Goal: Navigation & Orientation: Find specific page/section

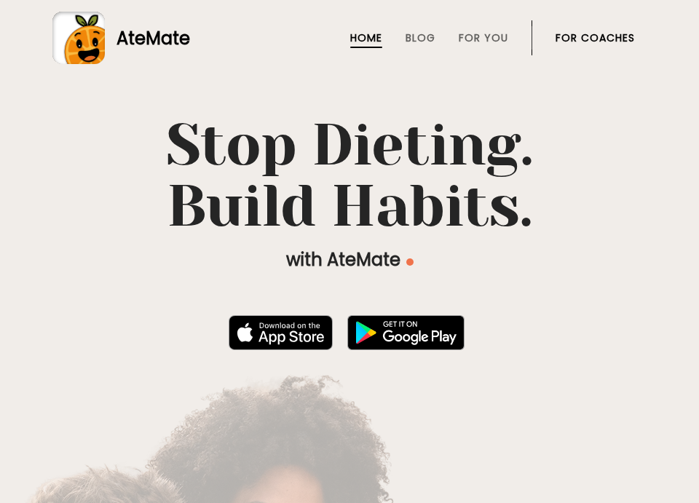
click at [599, 42] on link "For Coaches" at bounding box center [594, 38] width 79 height 12
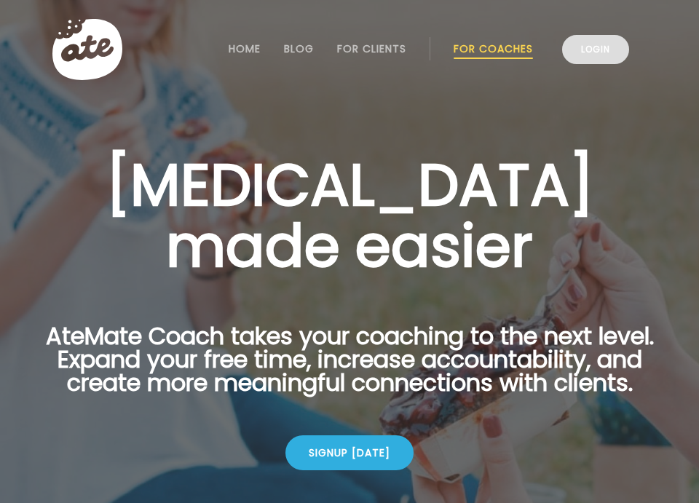
click at [594, 47] on link "Login" at bounding box center [595, 49] width 67 height 29
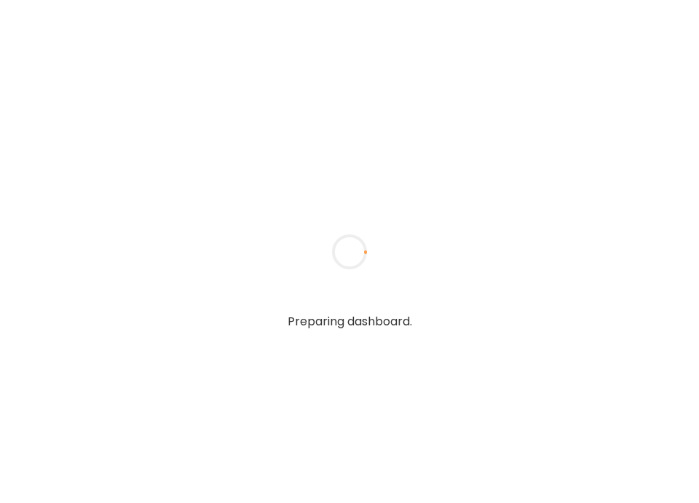
type input "*****"
type input "**********"
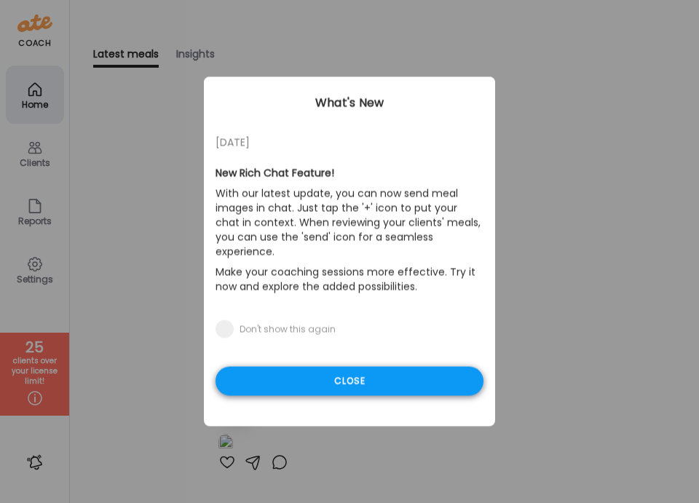
type input "**********"
click at [320, 369] on div "Close" at bounding box center [349, 381] width 268 height 29
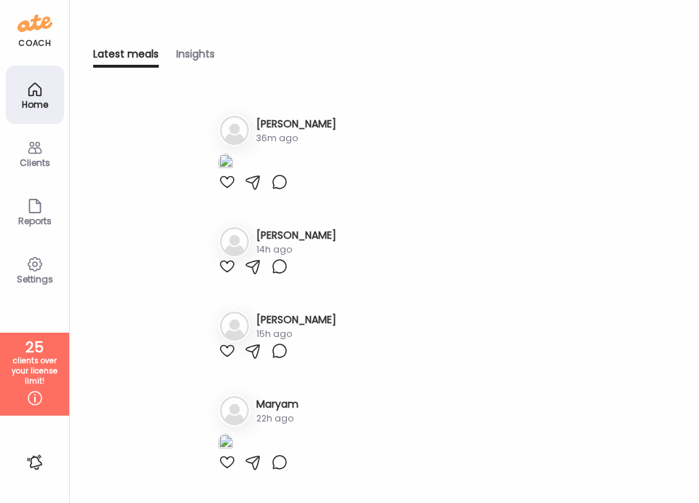
click at [33, 142] on icon at bounding box center [34, 147] width 17 height 17
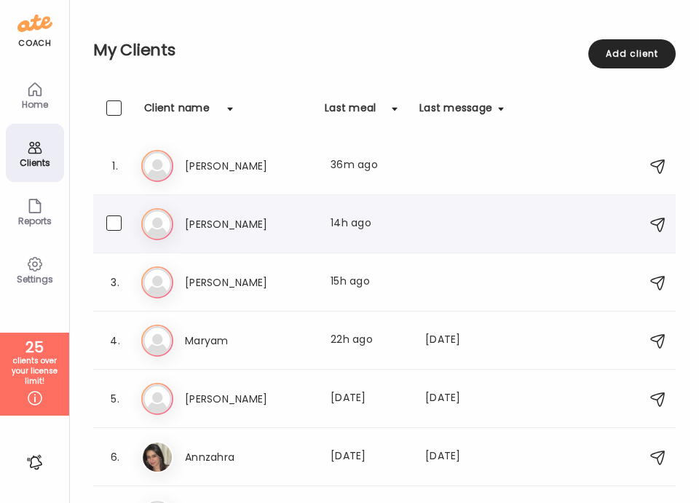
click at [207, 234] on div "Ni [PERSON_NAME] Last meal: 14h ago" at bounding box center [386, 224] width 491 height 32
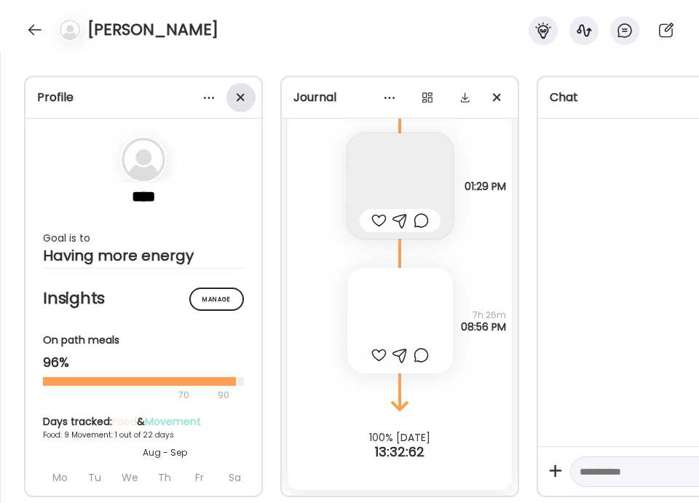
click at [240, 95] on span at bounding box center [241, 97] width 8 height 8
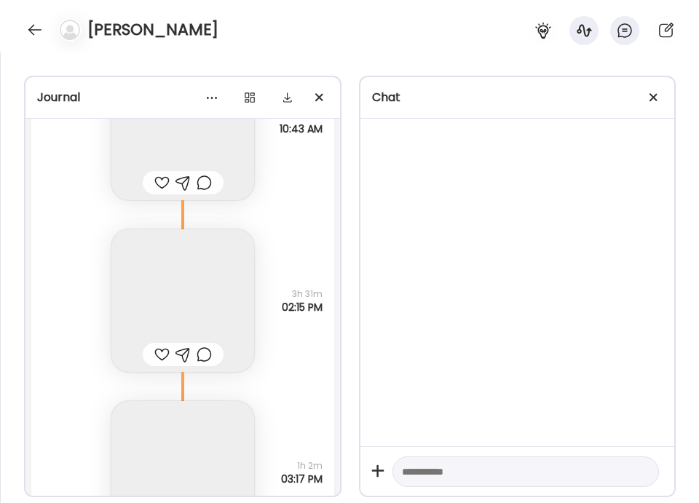
scroll to position [6936, 0]
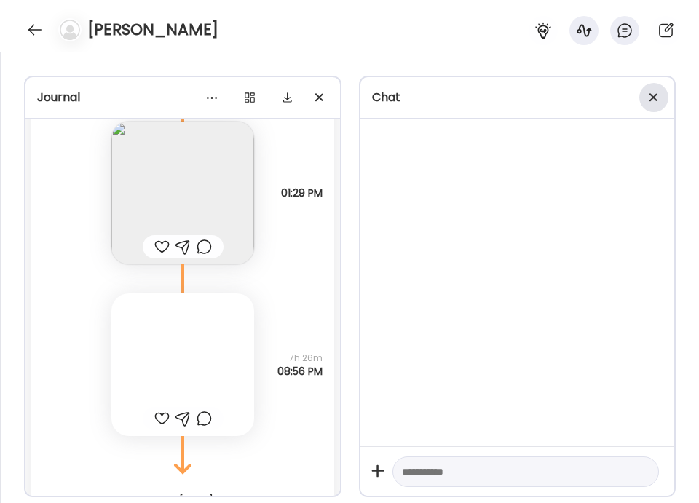
click at [657, 98] on div at bounding box center [653, 97] width 29 height 29
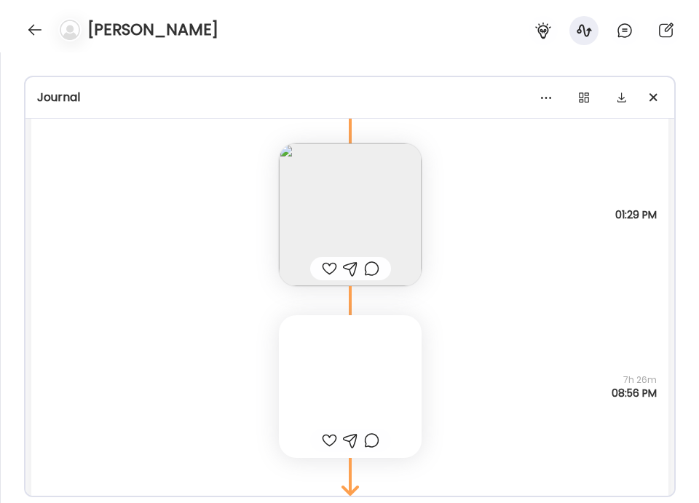
scroll to position [6925, 0]
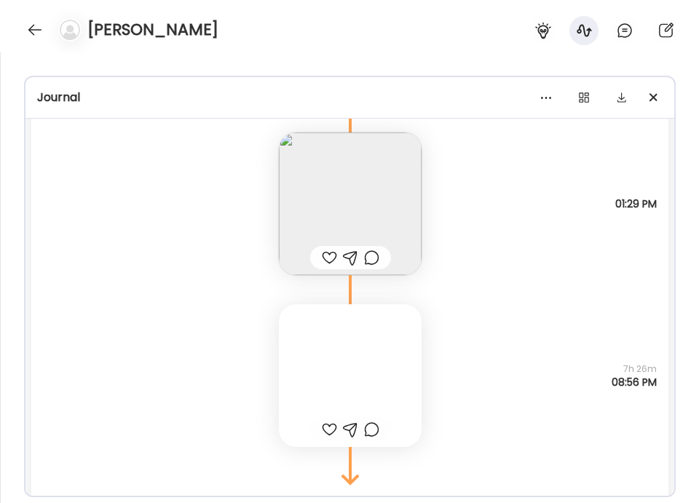
click at [335, 400] on div at bounding box center [350, 375] width 143 height 143
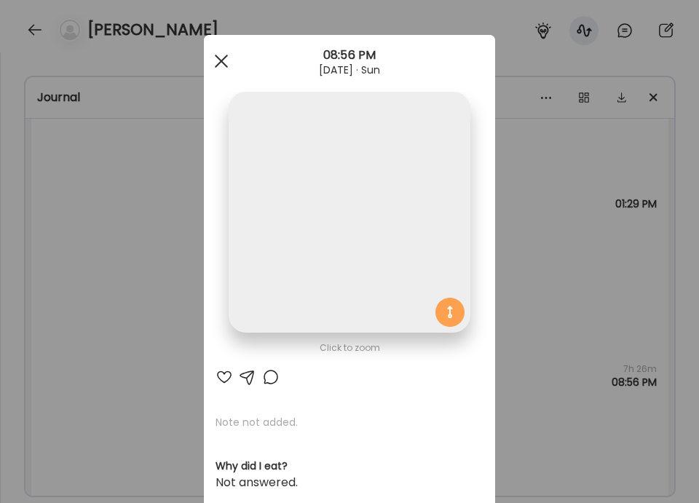
click at [226, 63] on div at bounding box center [221, 61] width 29 height 29
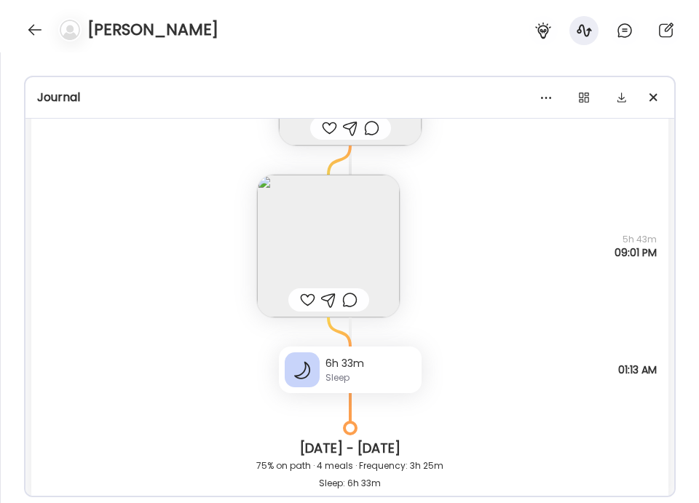
scroll to position [6267, 0]
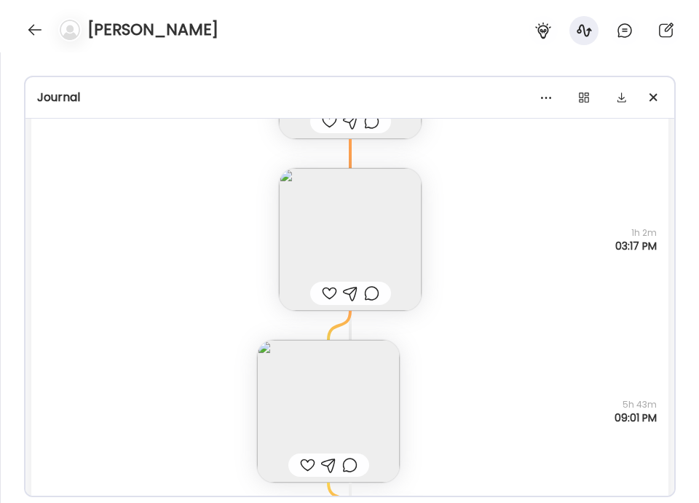
click at [305, 399] on img at bounding box center [328, 411] width 143 height 143
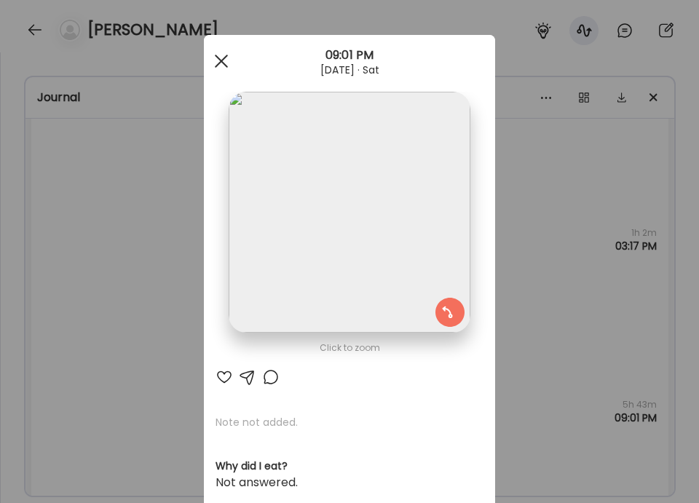
click at [221, 63] on div at bounding box center [221, 61] width 29 height 29
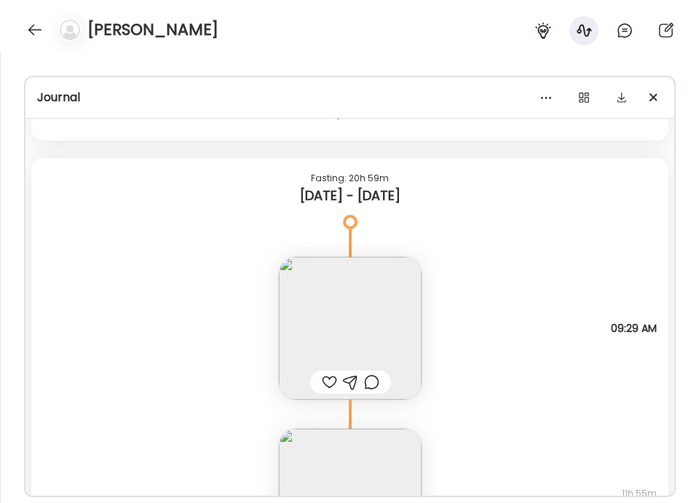
scroll to position [5204, 0]
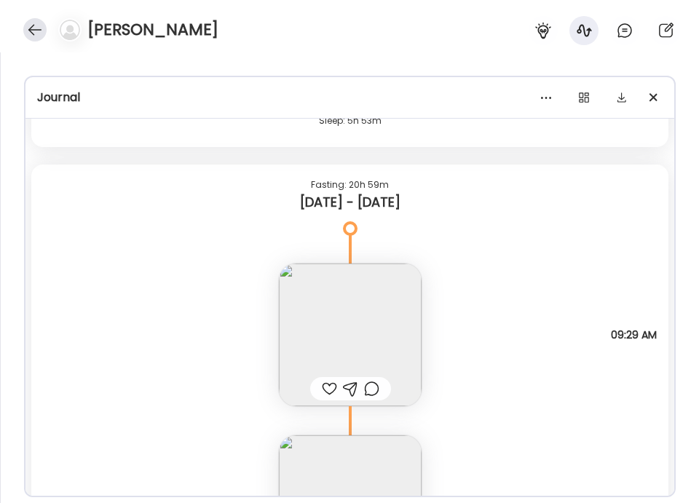
click at [31, 33] on div at bounding box center [34, 29] width 23 height 23
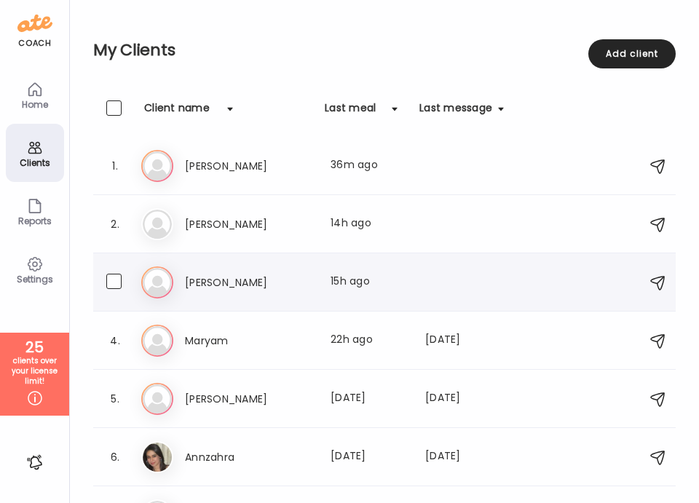
click at [205, 269] on div "La [PERSON_NAME] Last meal: 15h ago" at bounding box center [386, 282] width 491 height 32
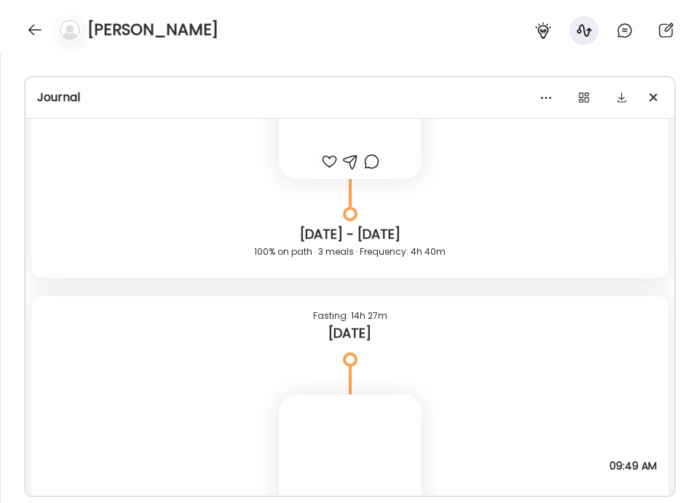
scroll to position [8627, 0]
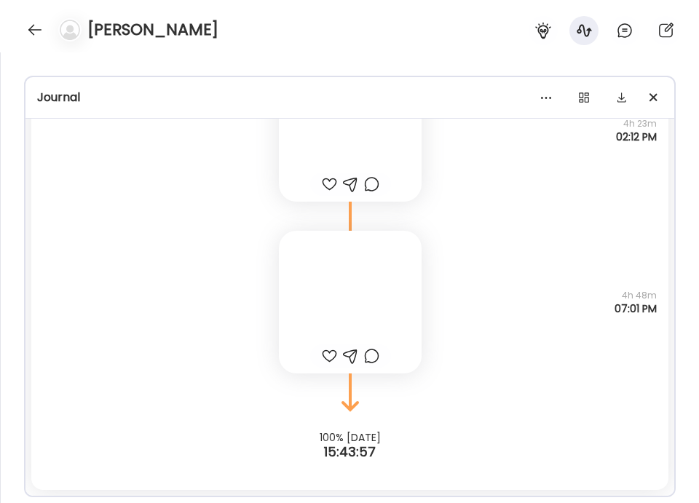
click at [352, 269] on div at bounding box center [350, 302] width 143 height 143
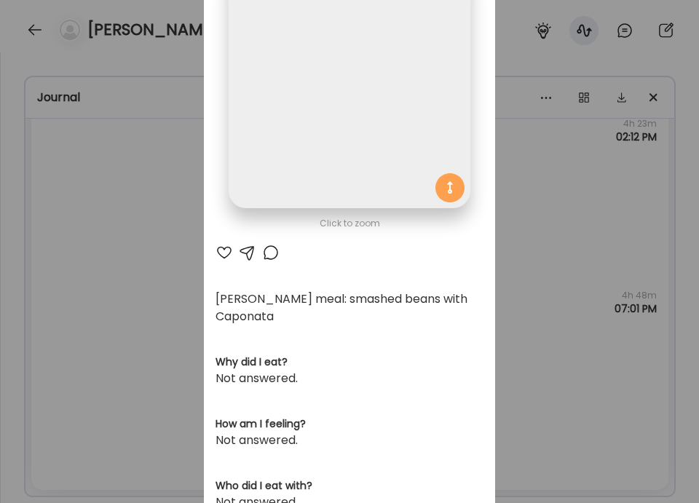
scroll to position [124, 0]
click at [159, 249] on div "Ate Coach Dashboard Wahoo! It’s official Take a moment to set up your Coach Pro…" at bounding box center [349, 251] width 699 height 503
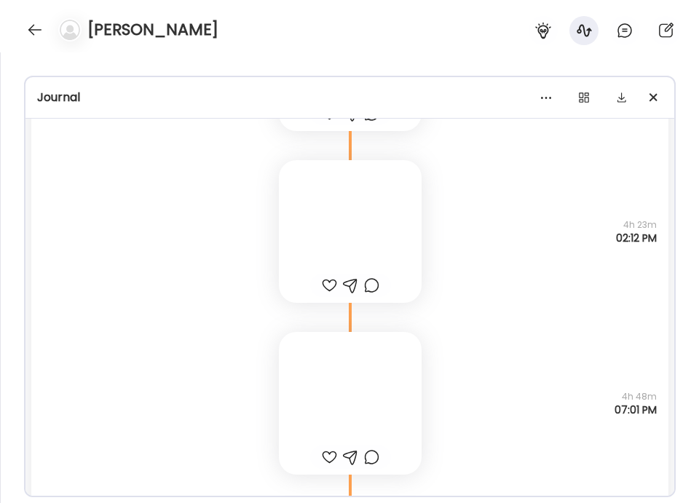
scroll to position [8526, 0]
click at [337, 240] on div at bounding box center [350, 230] width 143 height 143
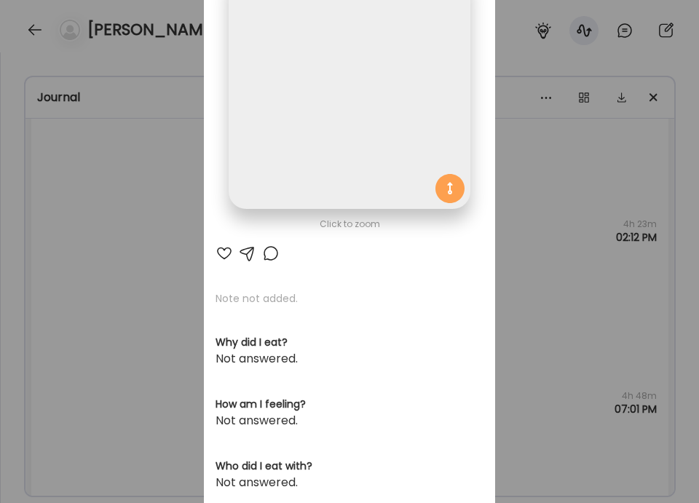
scroll to position [424, 0]
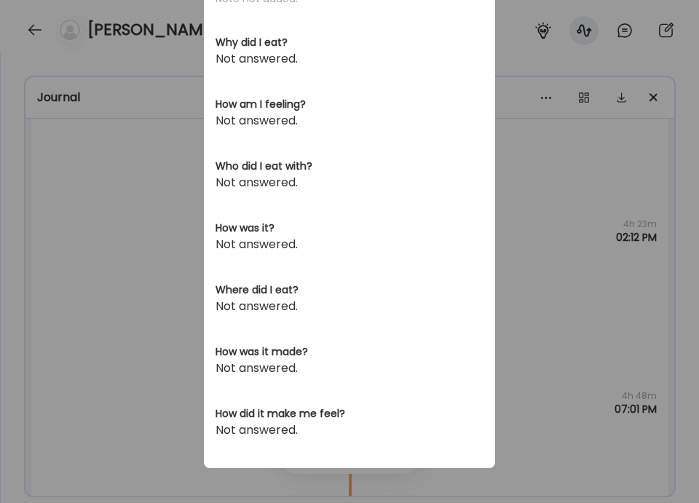
click at [177, 241] on div "Ate Coach Dashboard Wahoo! It’s official Take a moment to set up your Coach Pro…" at bounding box center [349, 251] width 699 height 503
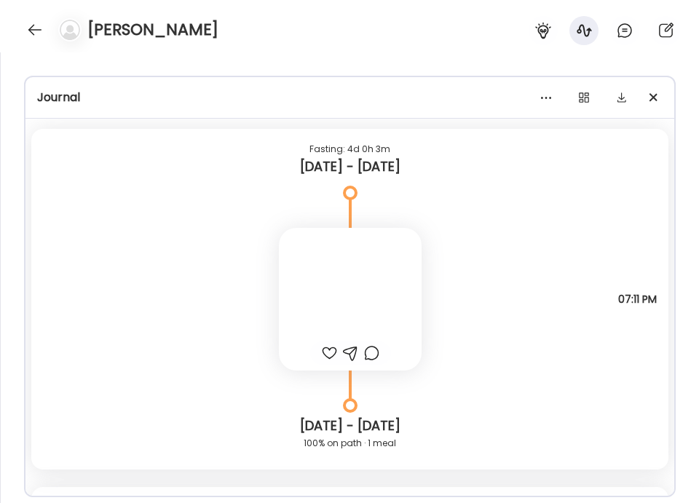
scroll to position [5690, 0]
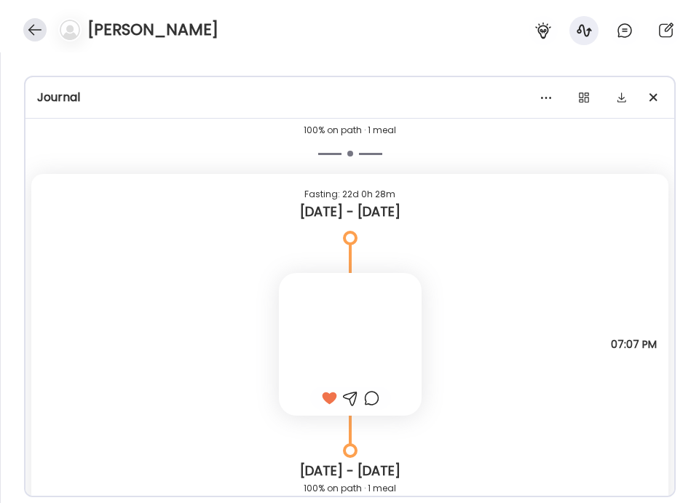
click at [23, 26] on div at bounding box center [34, 29] width 23 height 23
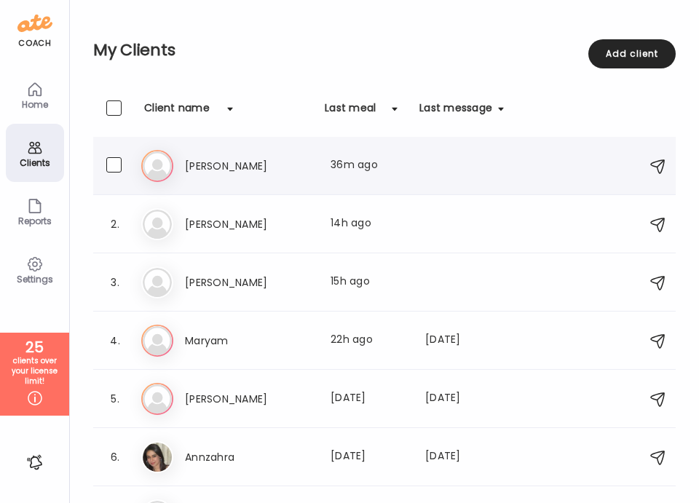
click at [196, 168] on h3 "[PERSON_NAME]" at bounding box center [249, 165] width 128 height 17
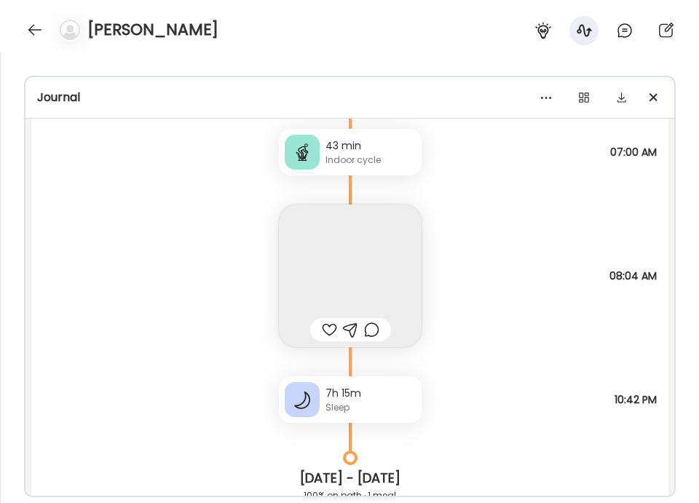
scroll to position [14867, 0]
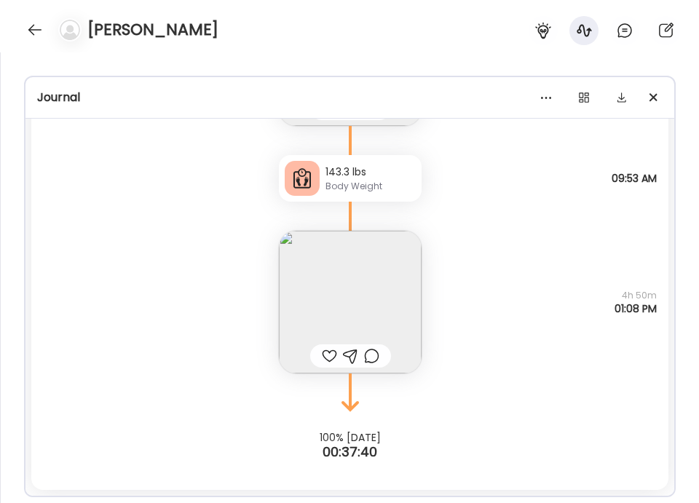
click at [314, 313] on img at bounding box center [350, 302] width 143 height 143
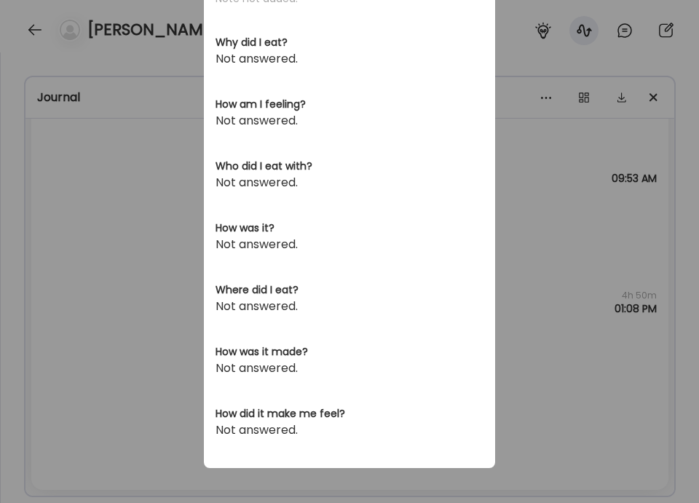
scroll to position [0, 0]
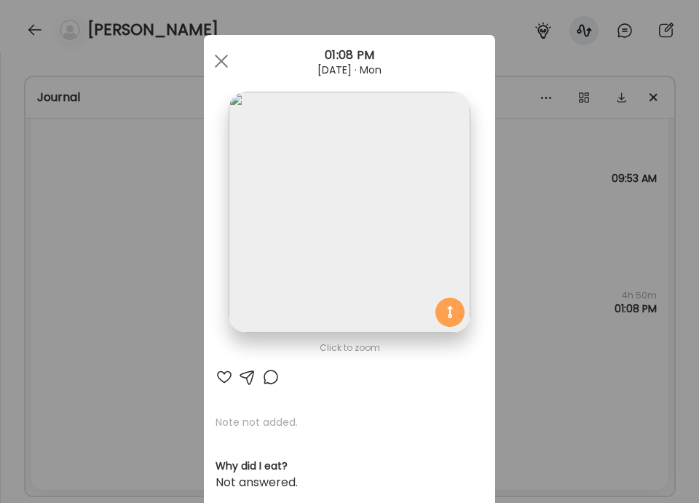
click at [176, 293] on div "Ate Coach Dashboard Wahoo! It’s official Take a moment to set up your Coach Pro…" at bounding box center [349, 251] width 699 height 503
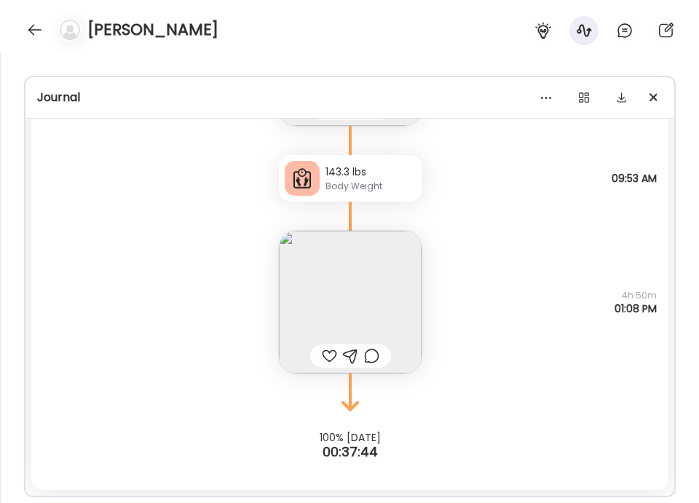
click at [332, 354] on div at bounding box center [329, 355] width 15 height 17
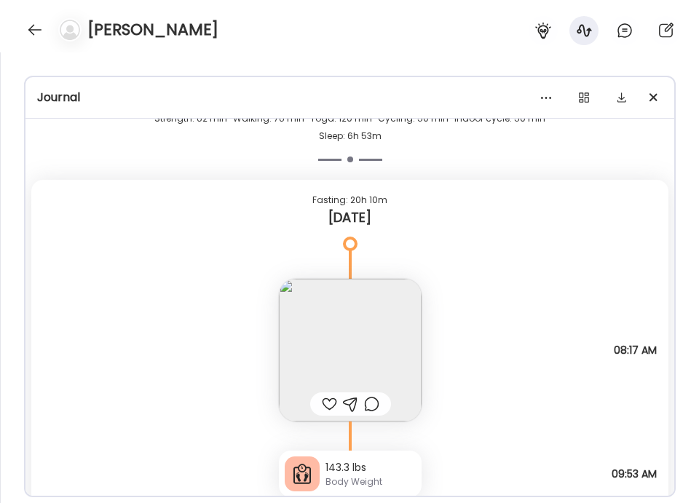
scroll to position [14570, 0]
click at [332, 354] on img at bounding box center [350, 351] width 143 height 143
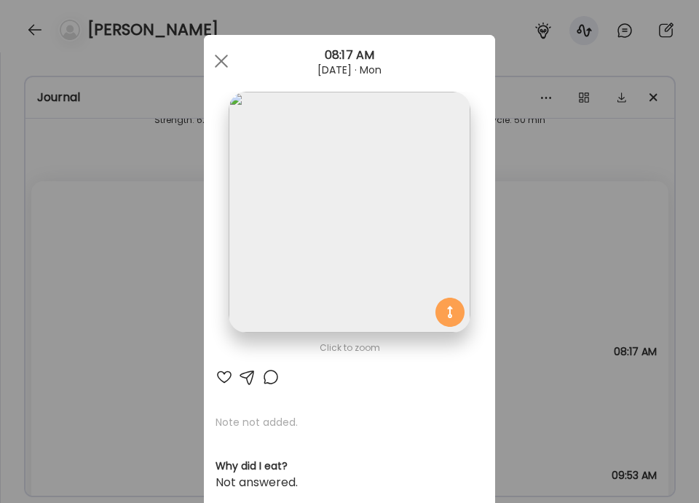
click at [178, 253] on div "Ate Coach Dashboard Wahoo! It’s official Take a moment to set up your Coach Pro…" at bounding box center [349, 251] width 699 height 503
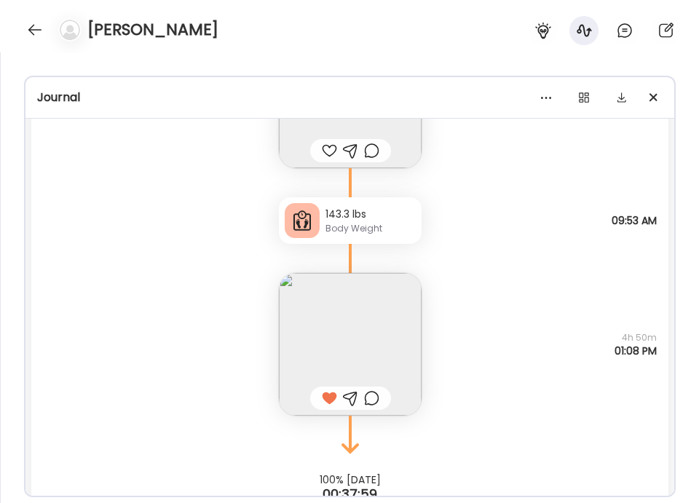
scroll to position [14867, 0]
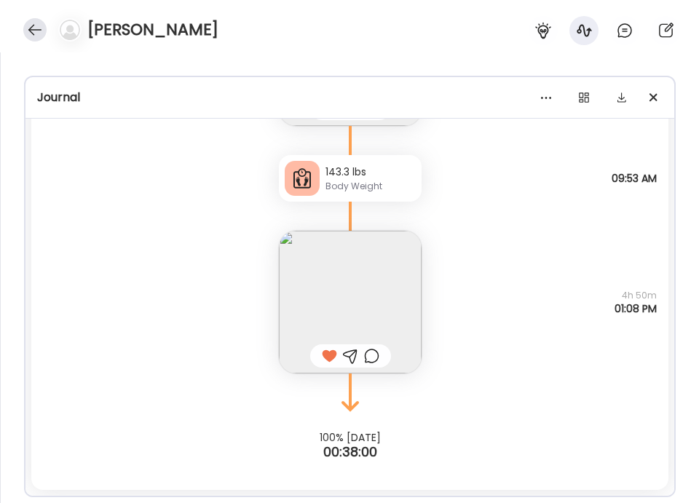
click at [34, 26] on div at bounding box center [34, 29] width 23 height 23
